Goal: Task Accomplishment & Management: Use online tool/utility

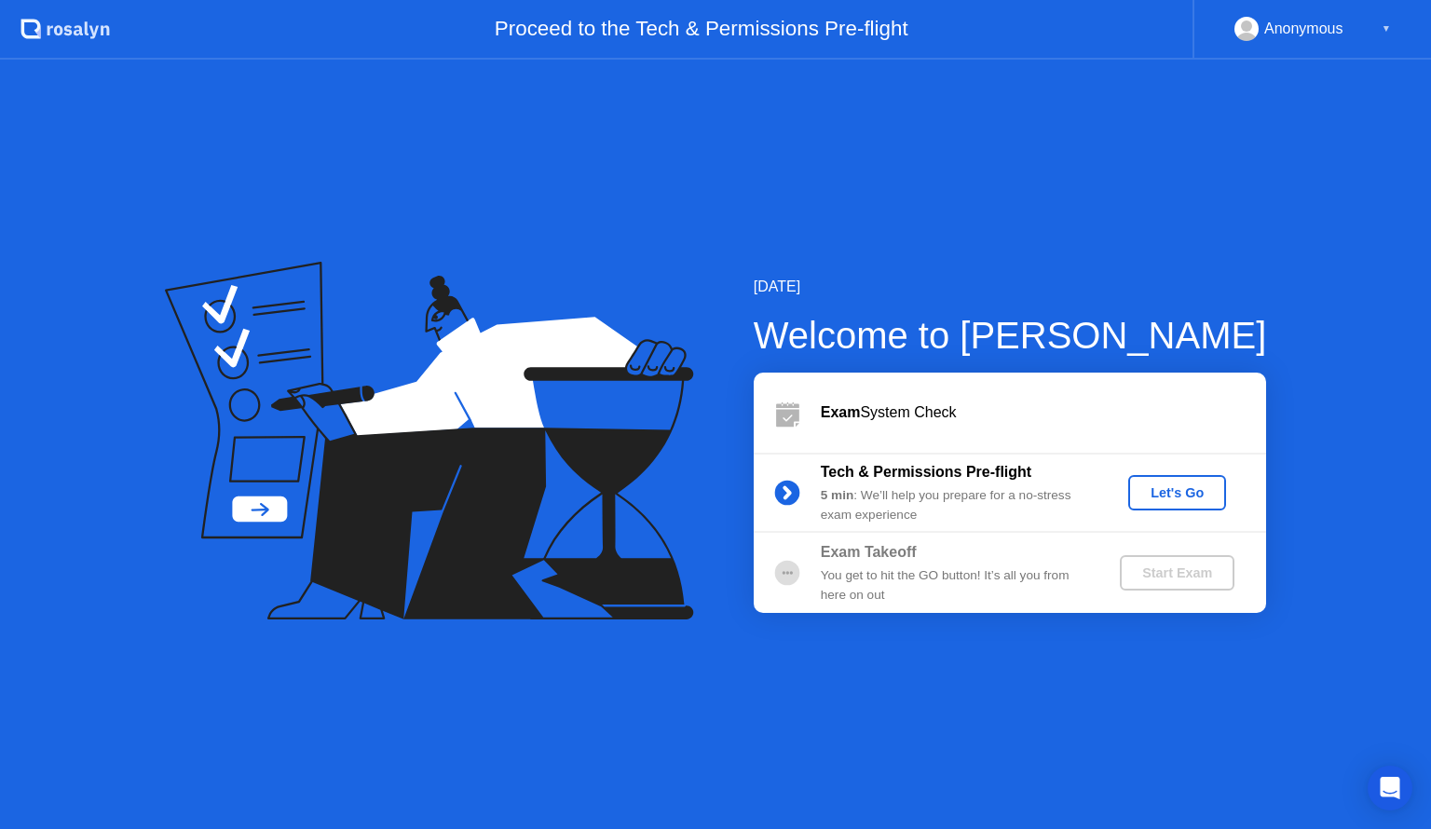
click at [1153, 493] on div "Let's Go" at bounding box center [1176, 492] width 83 height 15
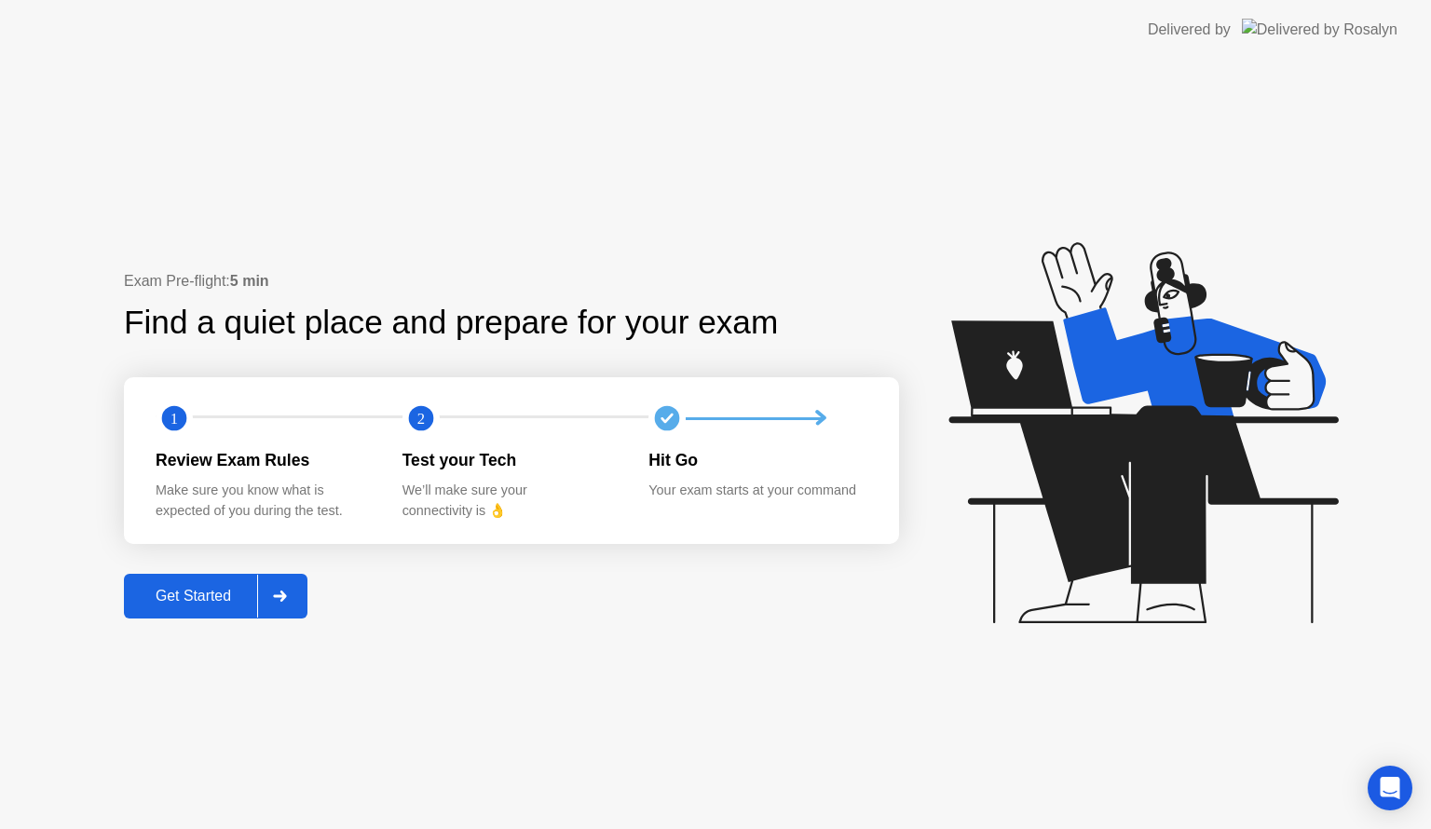
click at [224, 596] on div "Get Started" at bounding box center [193, 596] width 128 height 17
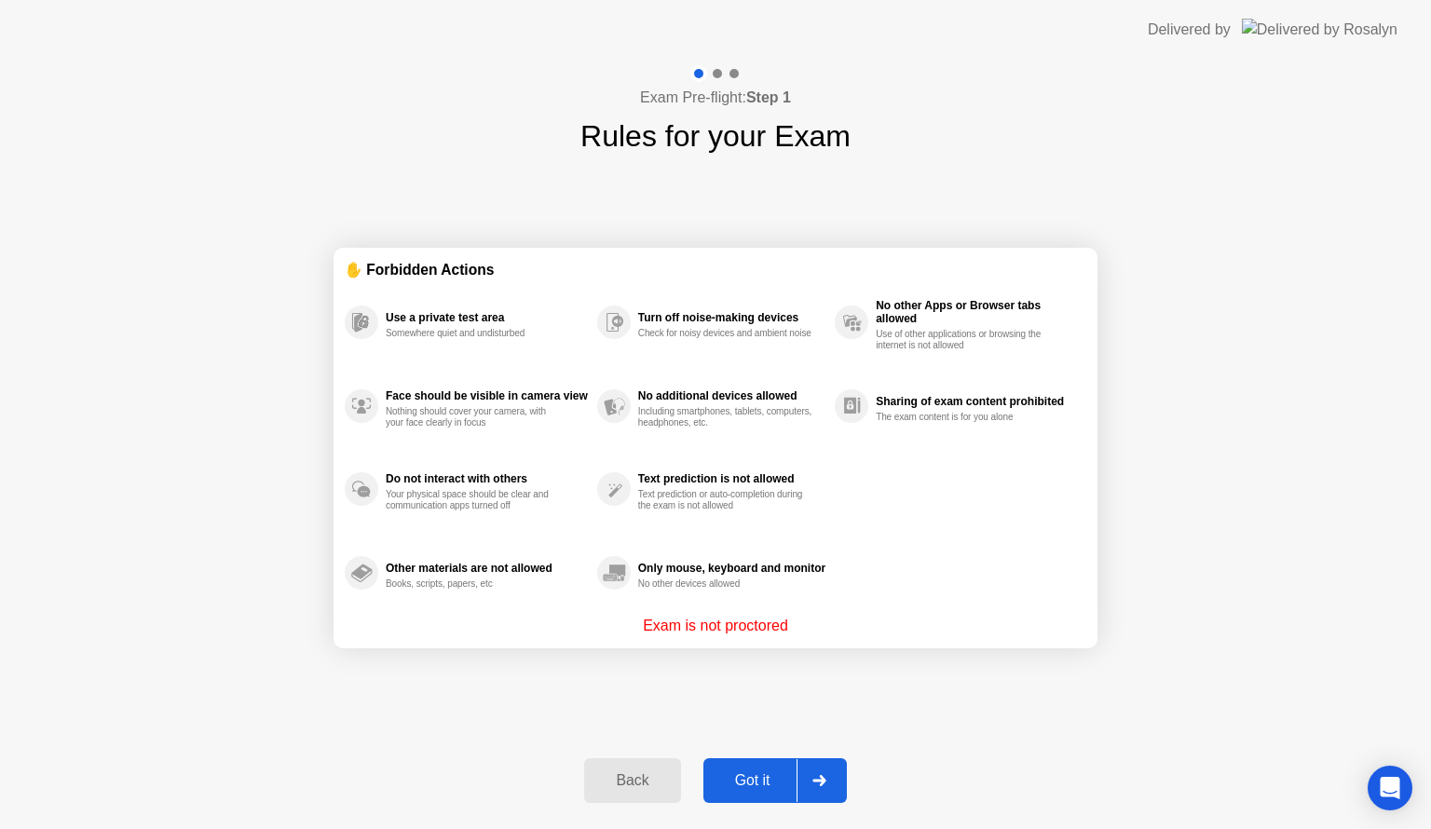
click at [754, 775] on div "Got it" at bounding box center [753, 780] width 88 height 17
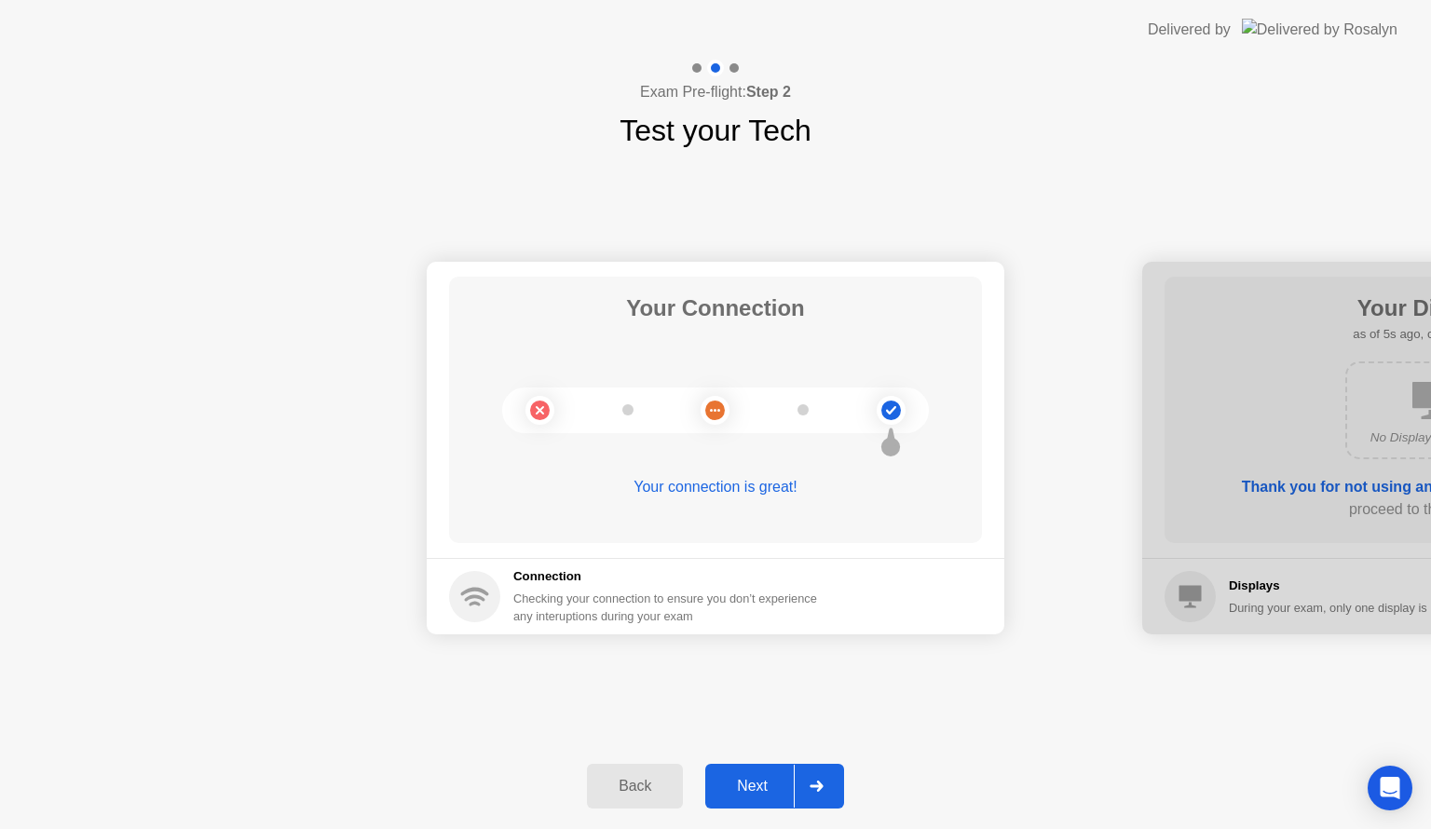
click at [764, 782] on div "Next" at bounding box center [752, 786] width 83 height 17
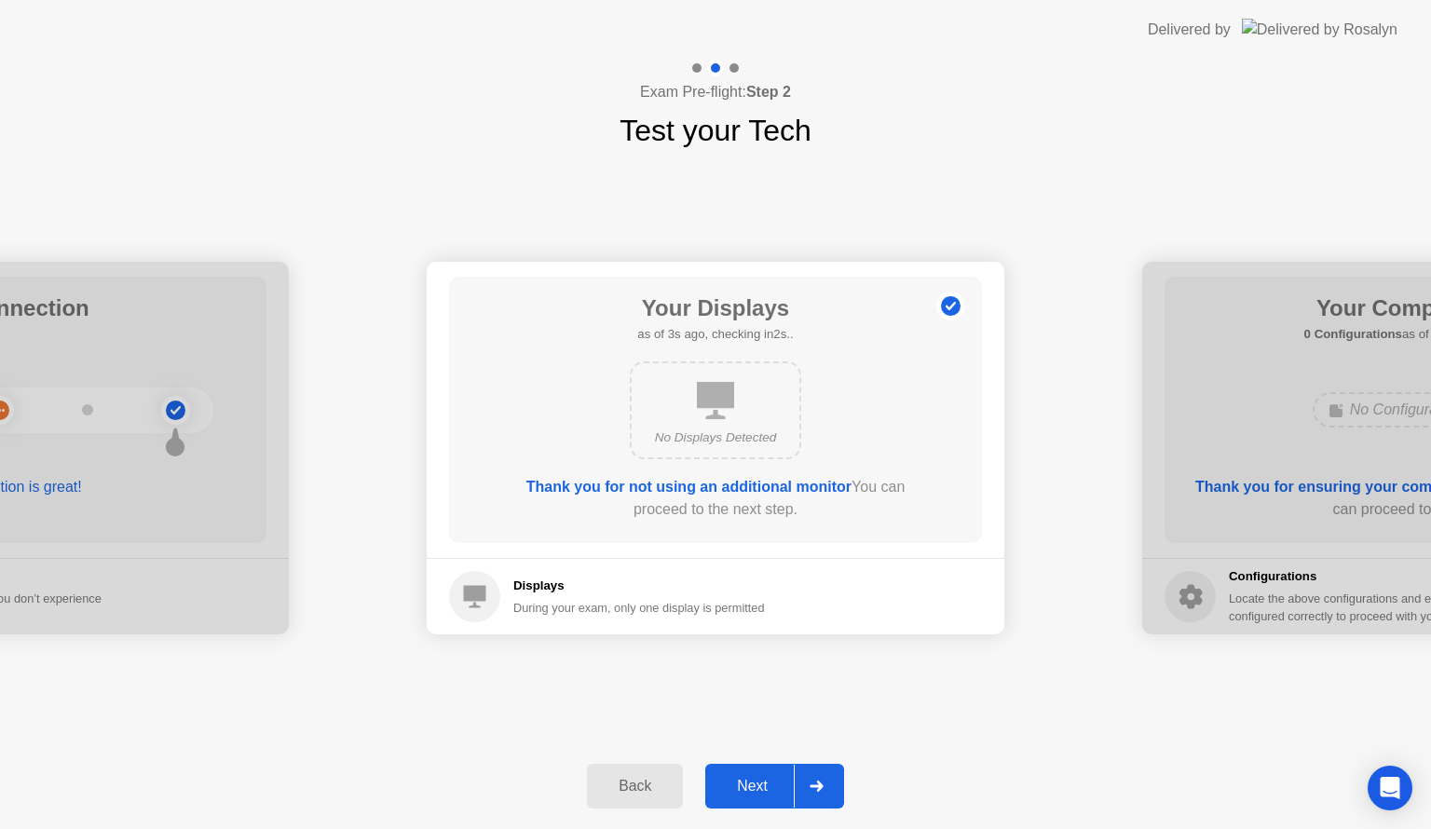
click at [764, 782] on div "Next" at bounding box center [752, 786] width 83 height 17
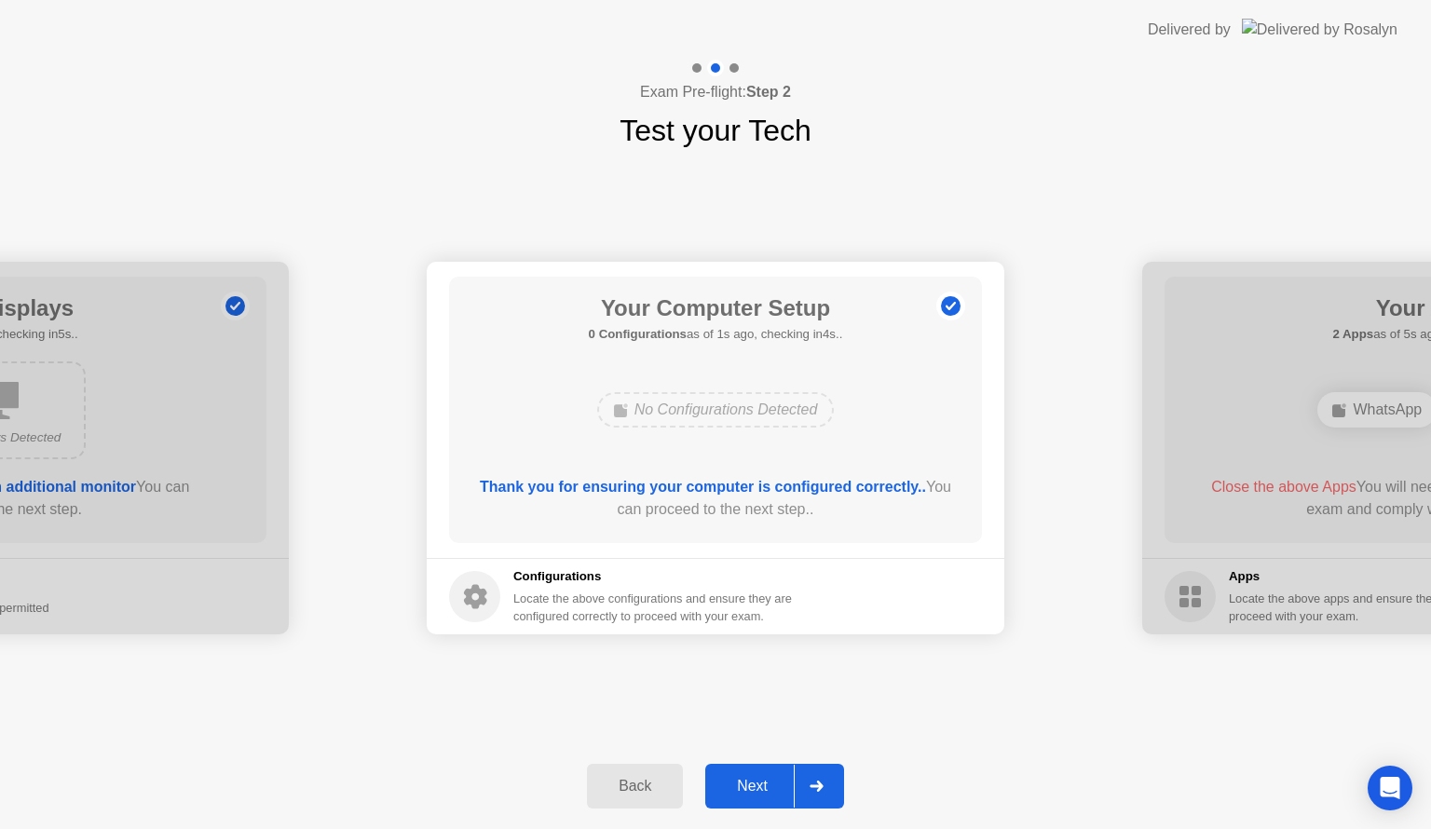
click at [753, 770] on button "Next" at bounding box center [774, 786] width 139 height 45
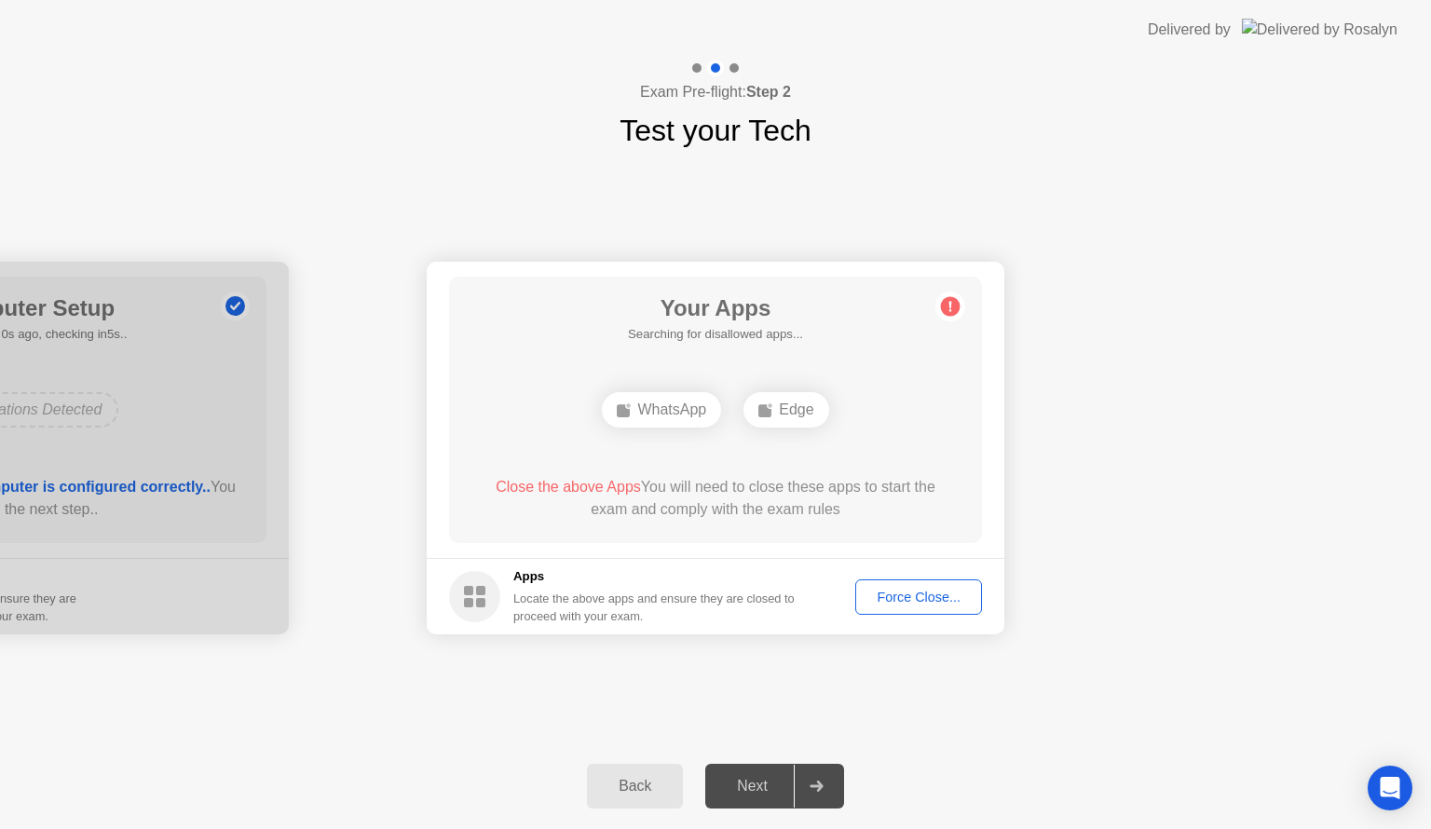
click at [934, 604] on div "Force Close..." at bounding box center [919, 597] width 114 height 15
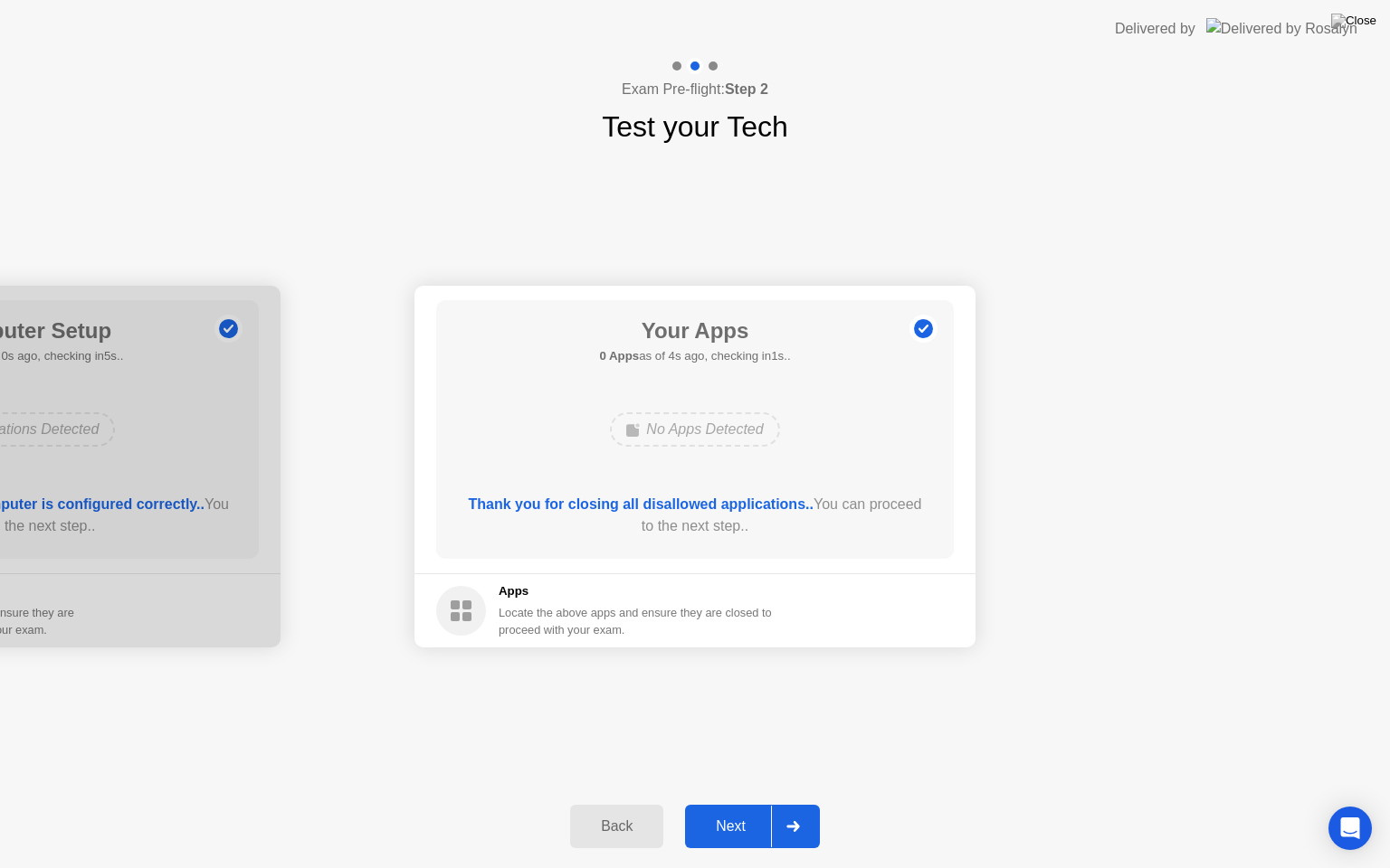
click at [728, 804] on div "Next" at bounding box center [730, 826] width 81 height 17
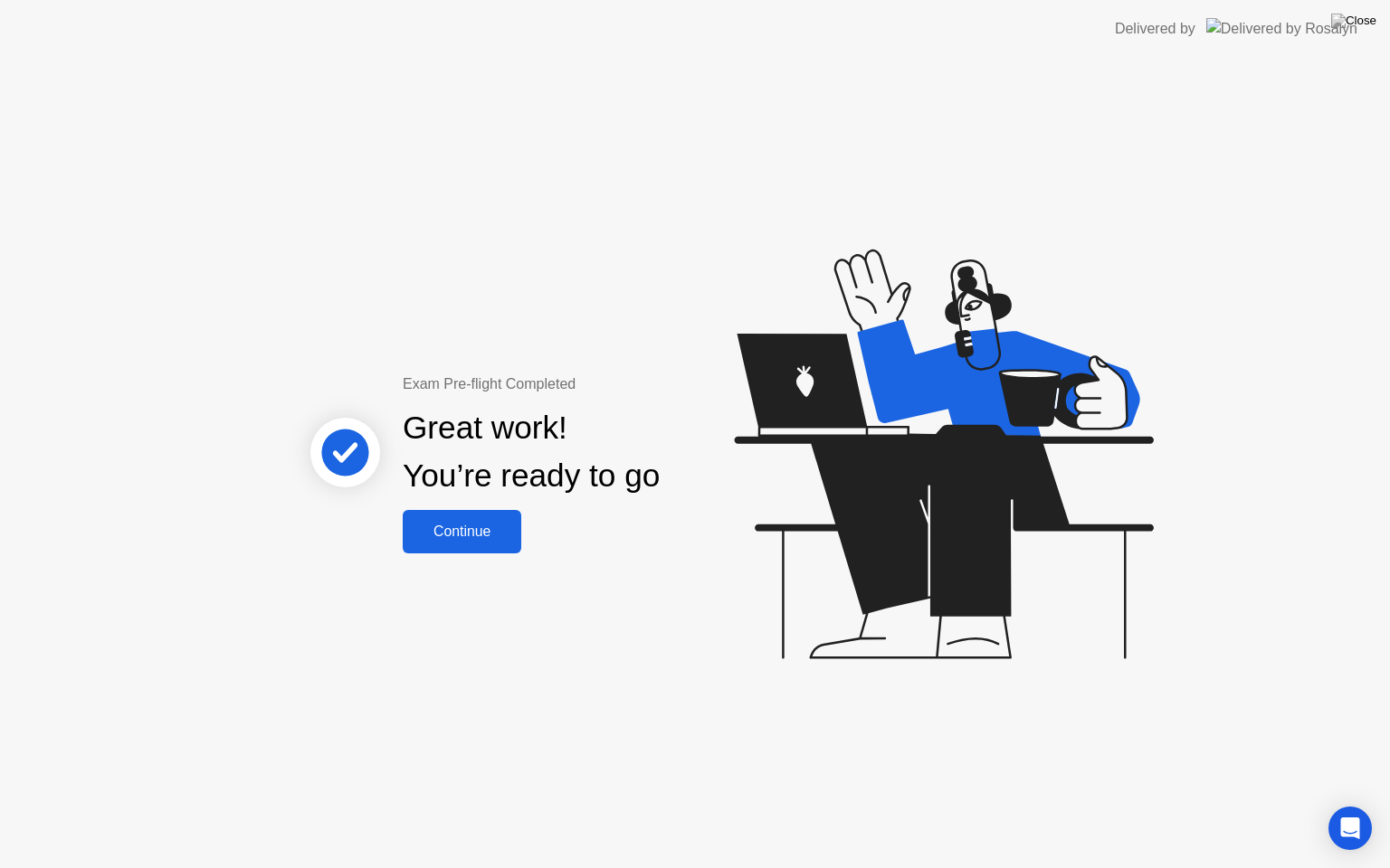
click at [489, 532] on div "Continue" at bounding box center [461, 531] width 108 height 17
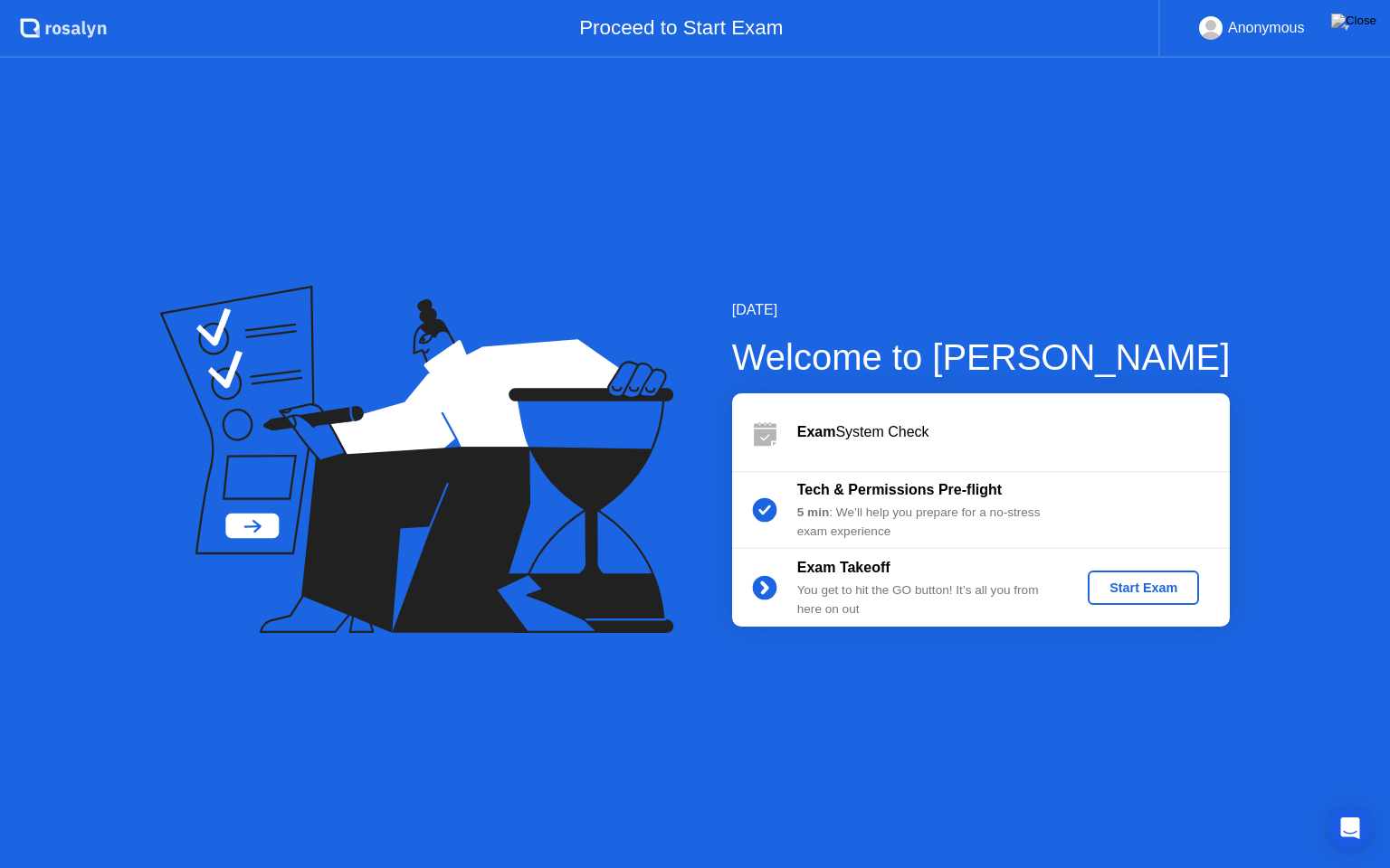
click at [1169, 586] on div "Start Exam" at bounding box center [1143, 587] width 97 height 15
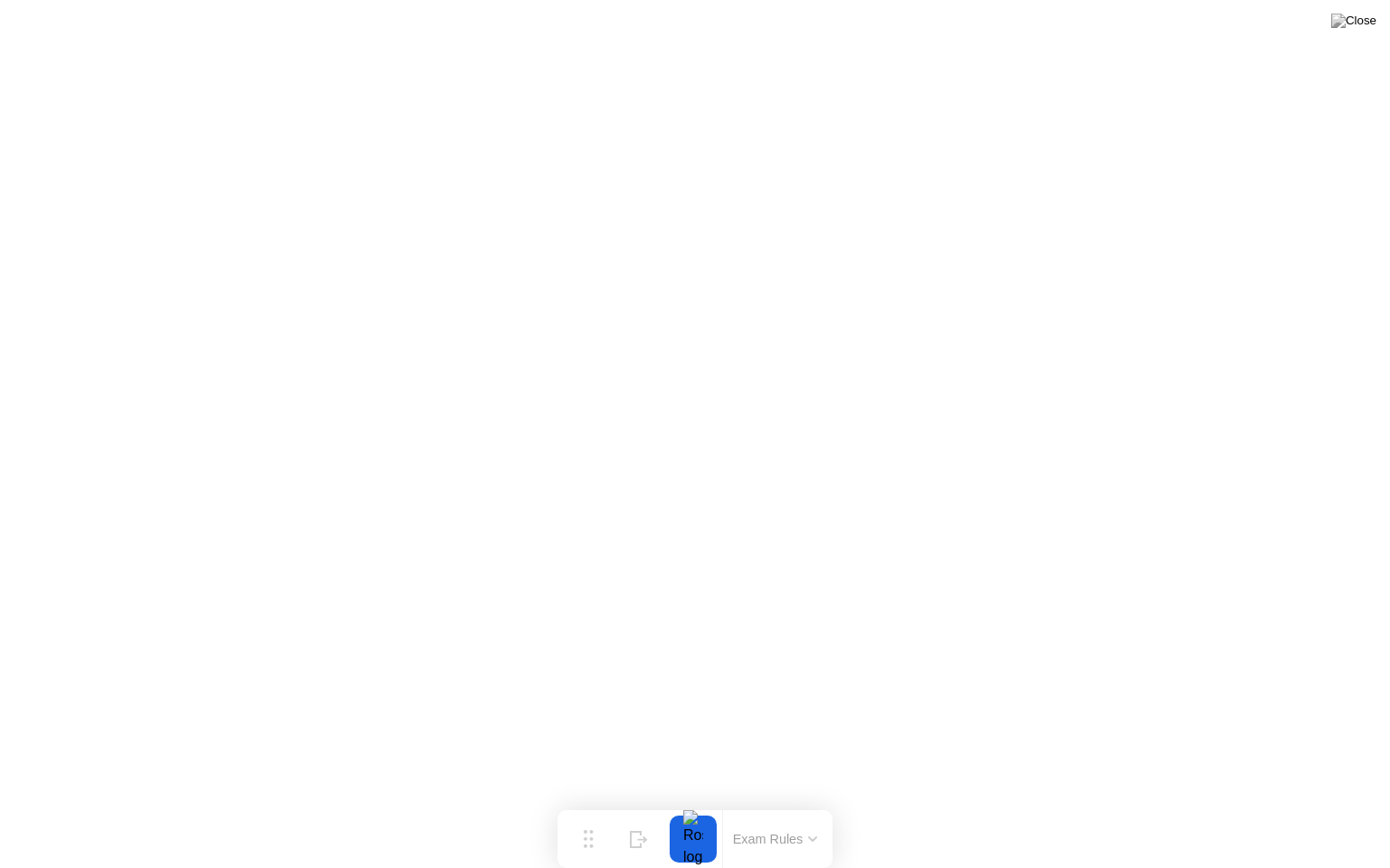
click at [751, 804] on button "Exam Rules" at bounding box center [775, 839] width 96 height 17
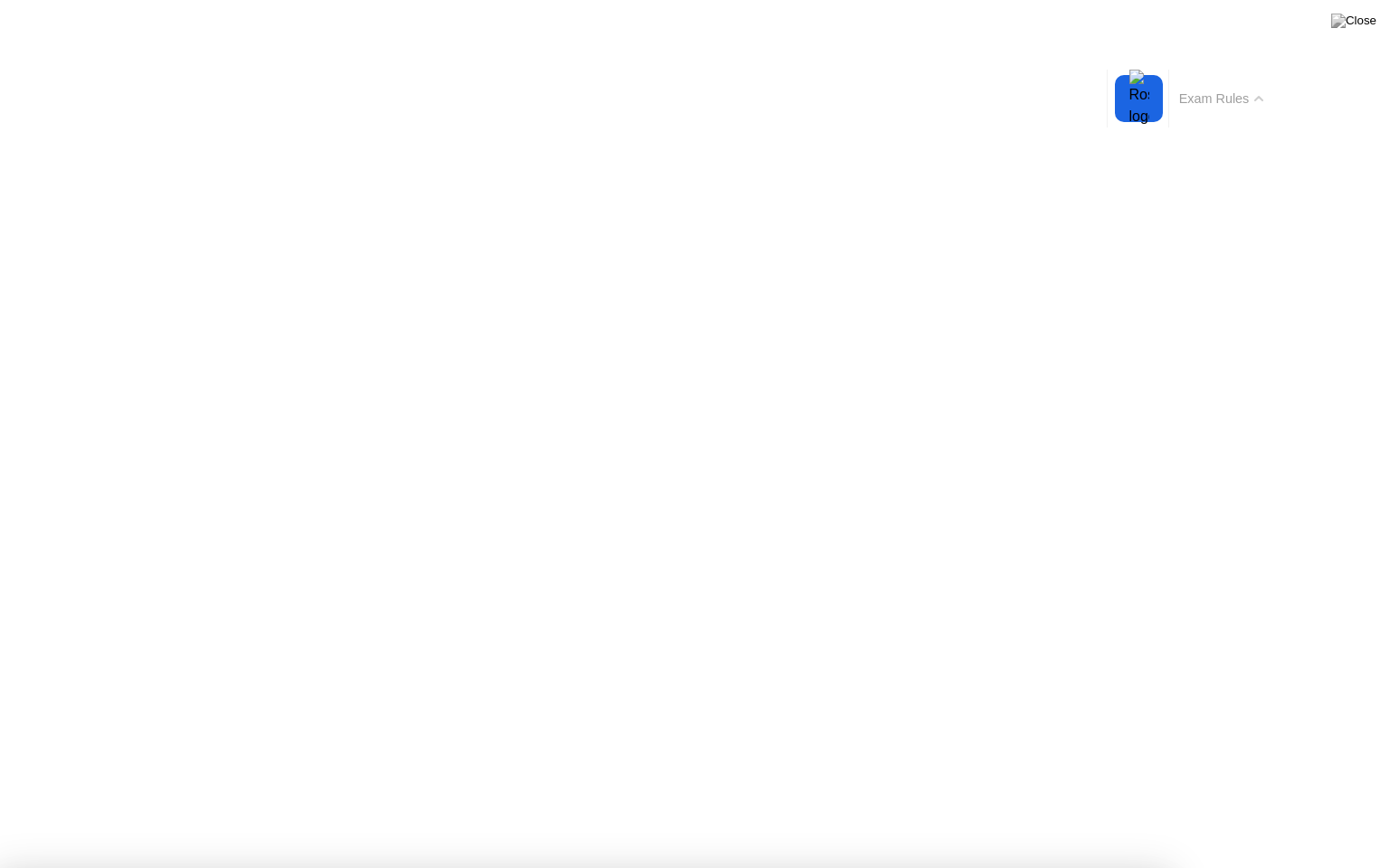
click at [1229, 90] on button "Exam Rules" at bounding box center [1221, 98] width 96 height 17
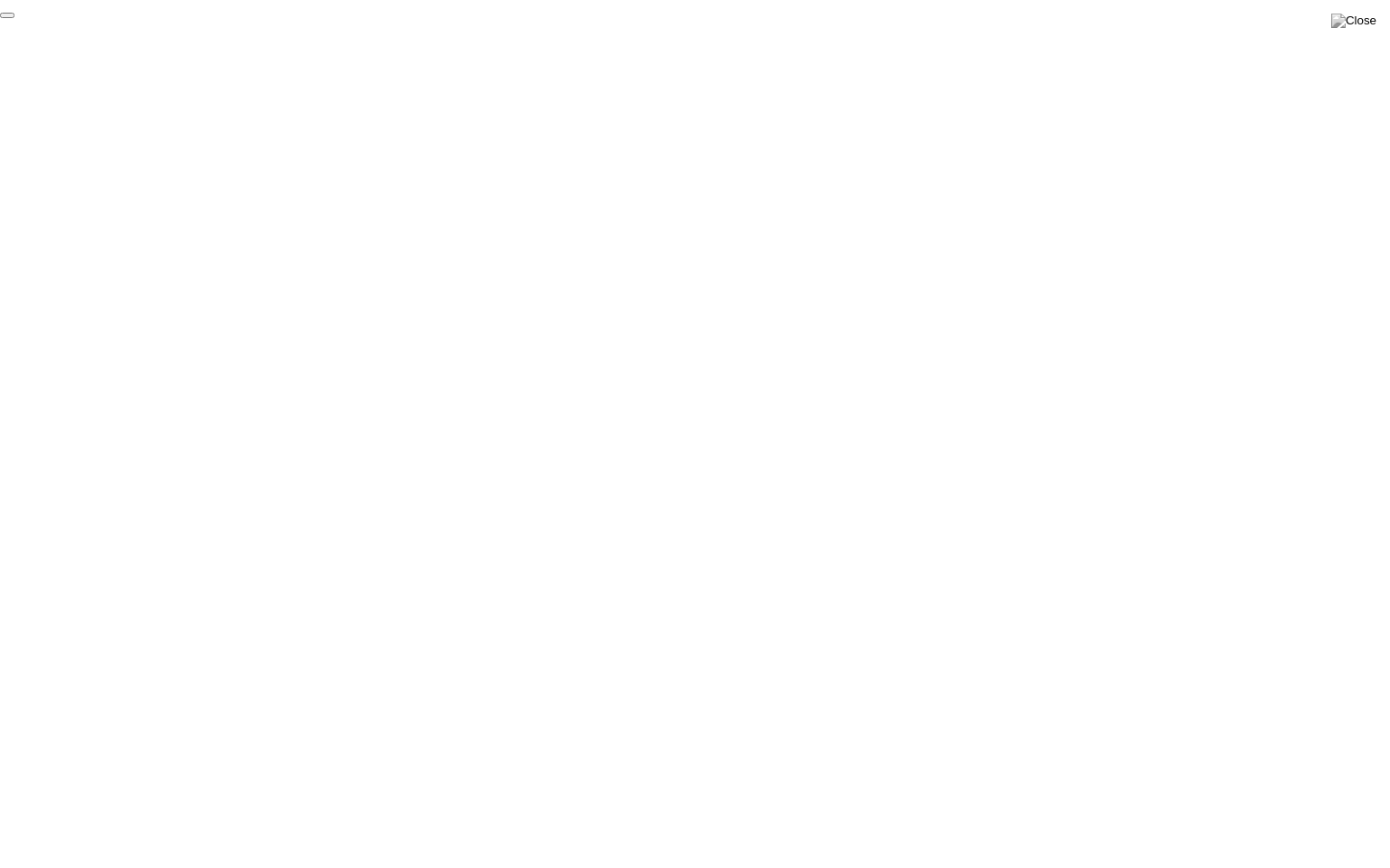
click div "End Proctoring Session"
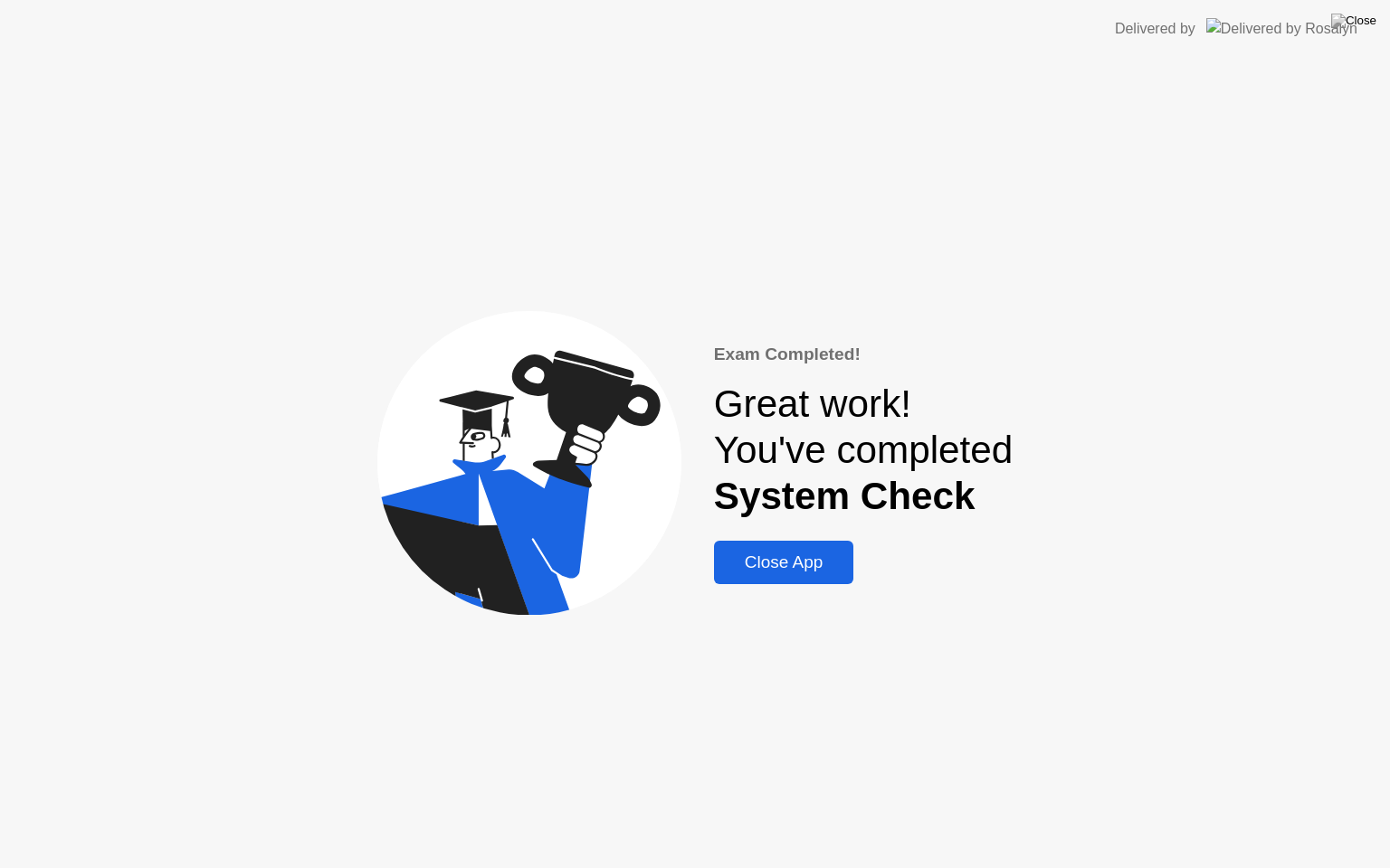
click at [786, 570] on div "Close App" at bounding box center [784, 562] width 129 height 19
